Goal: Information Seeking & Learning: Learn about a topic

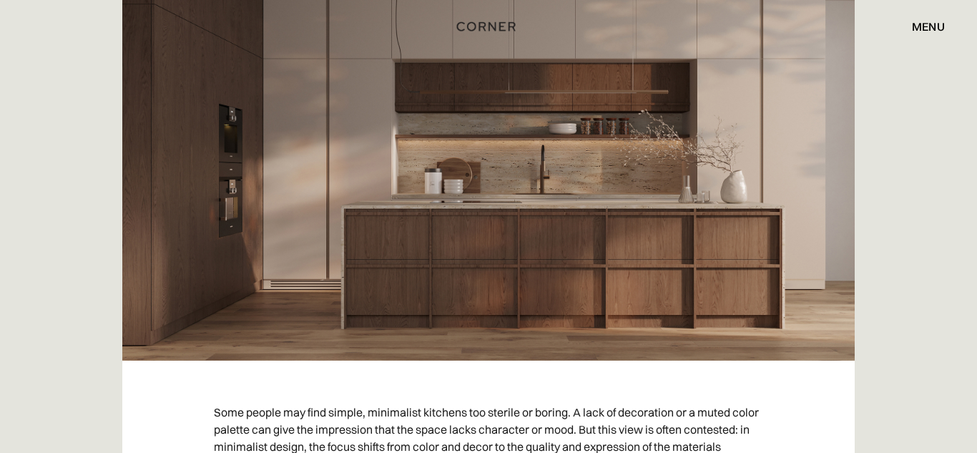
scroll to position [576, 0]
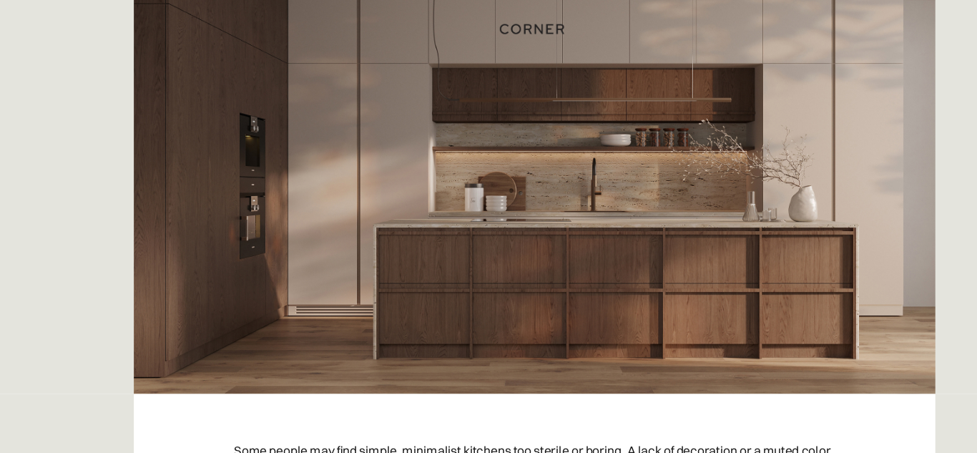
click at [657, 180] on img at bounding box center [488, 102] width 732 height 515
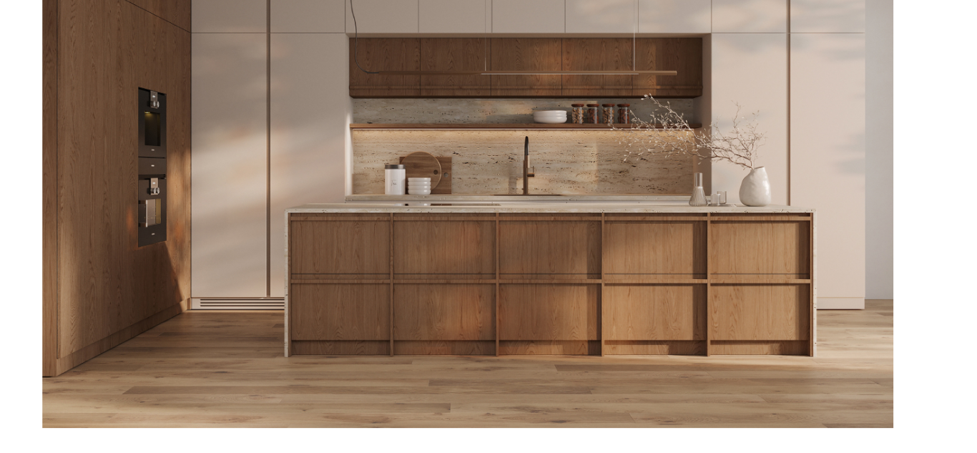
scroll to position [4662, 0]
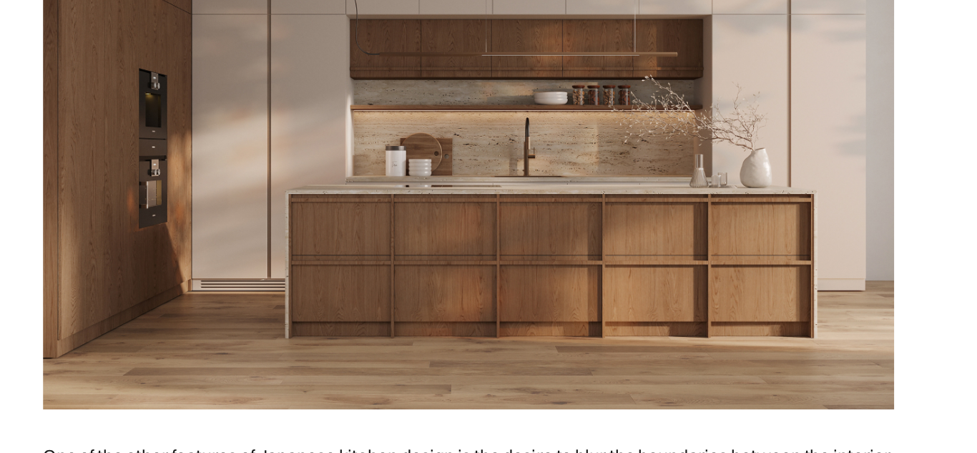
click at [718, 297] on img at bounding box center [488, 231] width 549 height 386
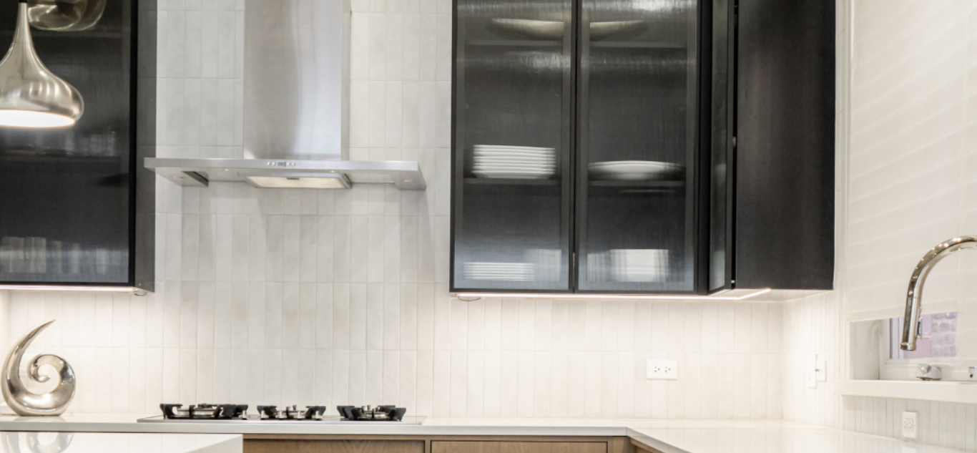
scroll to position [6375, 0]
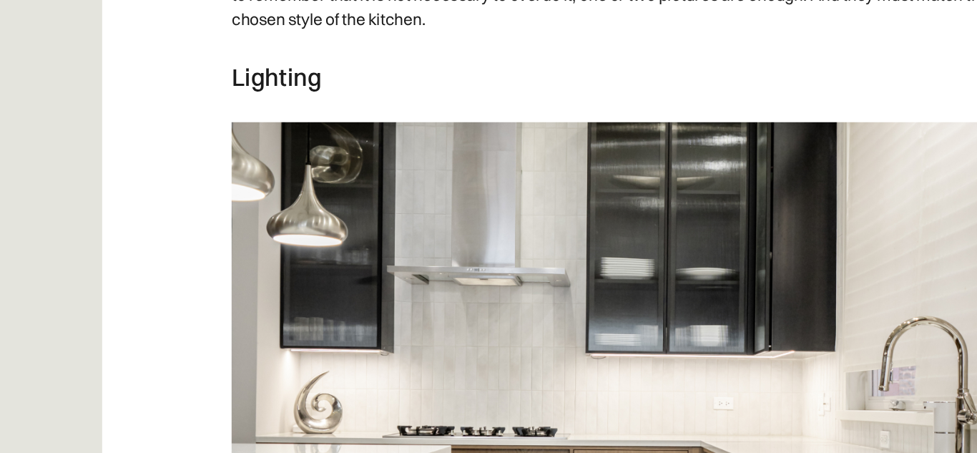
click at [422, 250] on img at bounding box center [488, 412] width 549 height 386
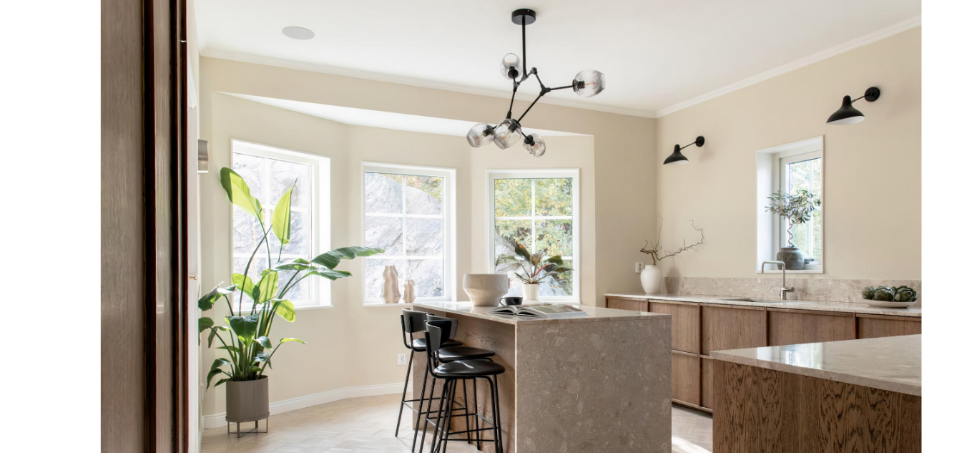
scroll to position [6977, 0]
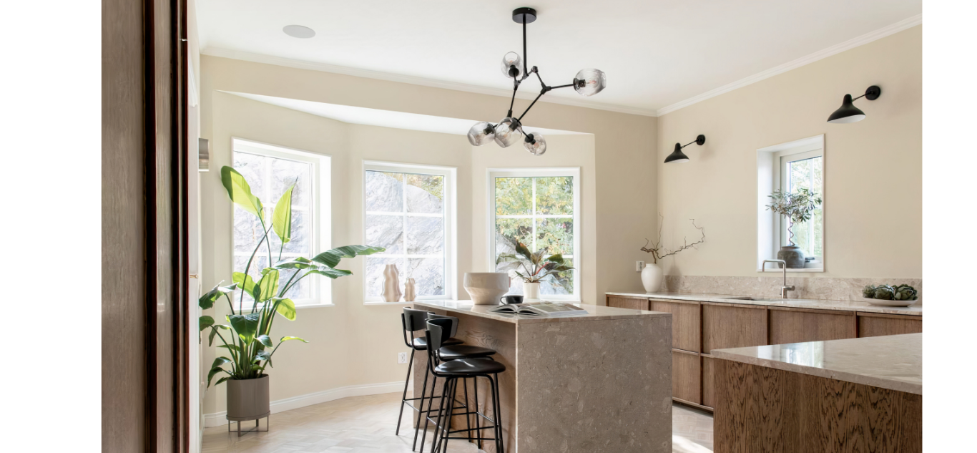
click at [498, 268] on img at bounding box center [488, 331] width 549 height 386
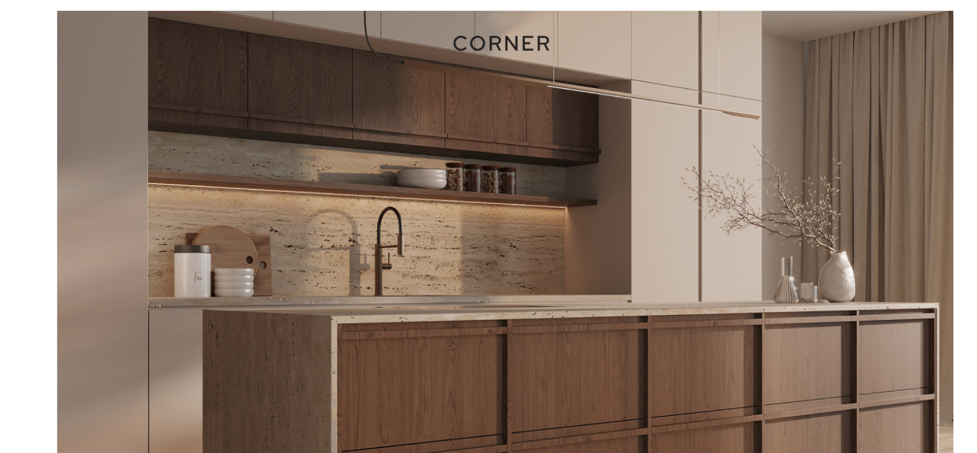
scroll to position [9089, 0]
